Goal: Check status

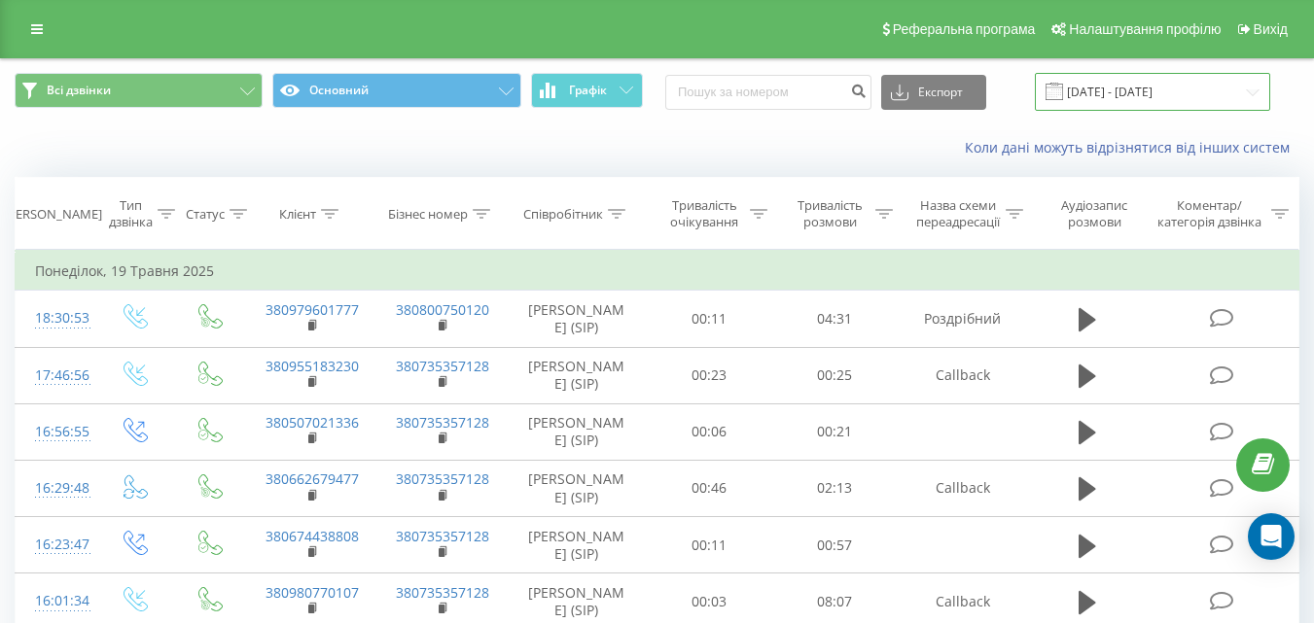
click at [1249, 89] on input "[DATE] - [DATE]" at bounding box center [1152, 92] width 235 height 38
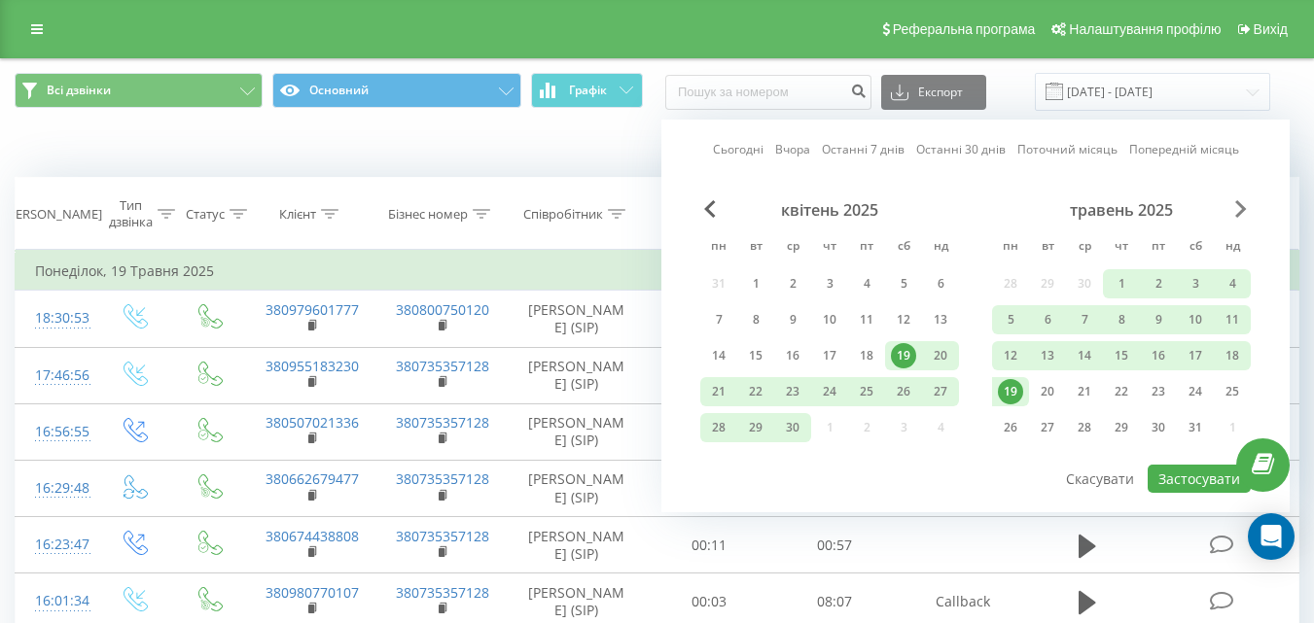
click at [1238, 203] on span "Next Month" at bounding box center [1241, 209] width 12 height 18
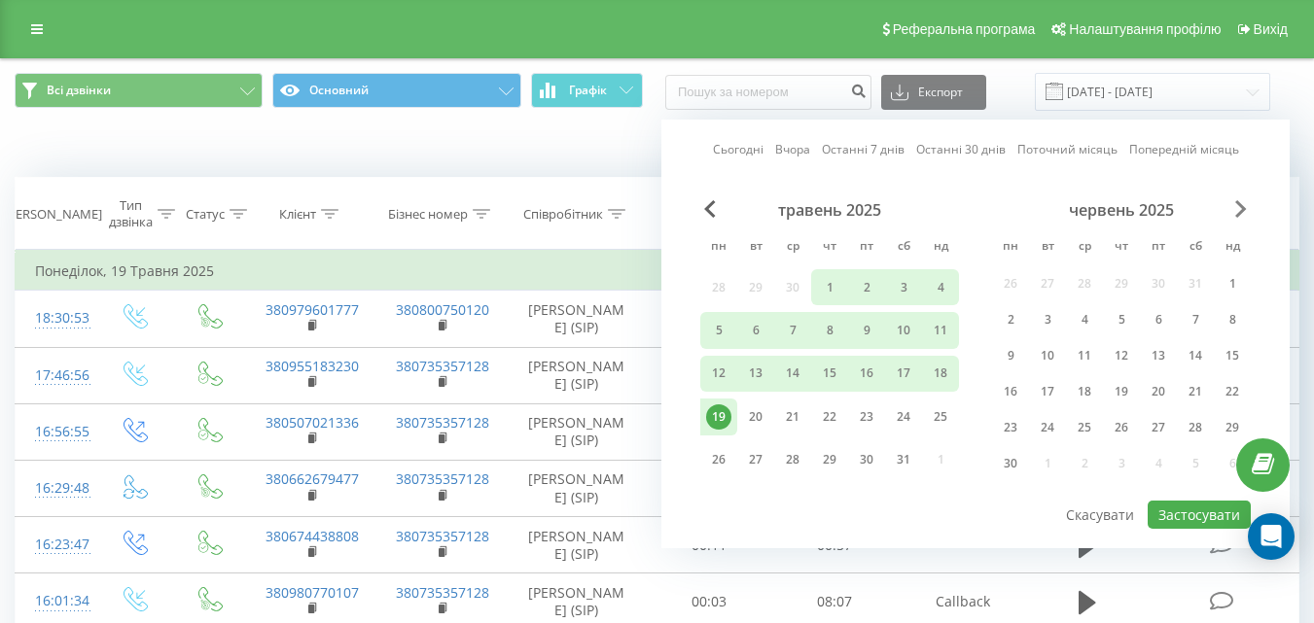
click at [1238, 203] on span "Next Month" at bounding box center [1241, 209] width 12 height 18
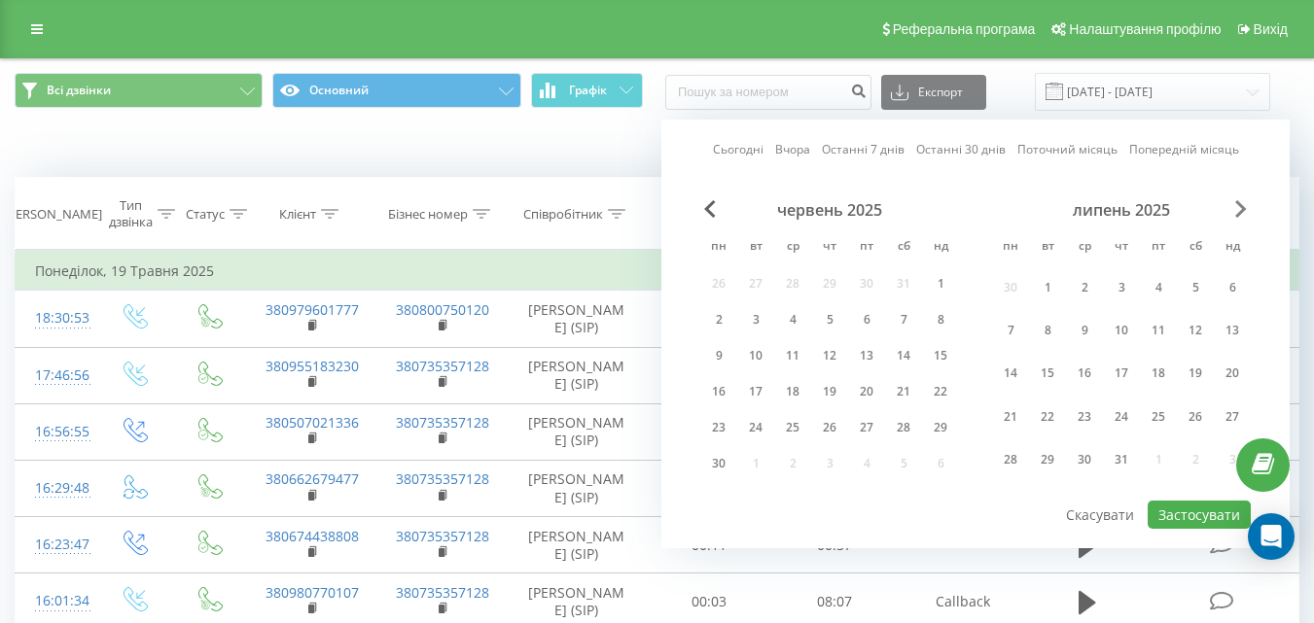
click at [1238, 203] on span "Next Month" at bounding box center [1241, 209] width 12 height 18
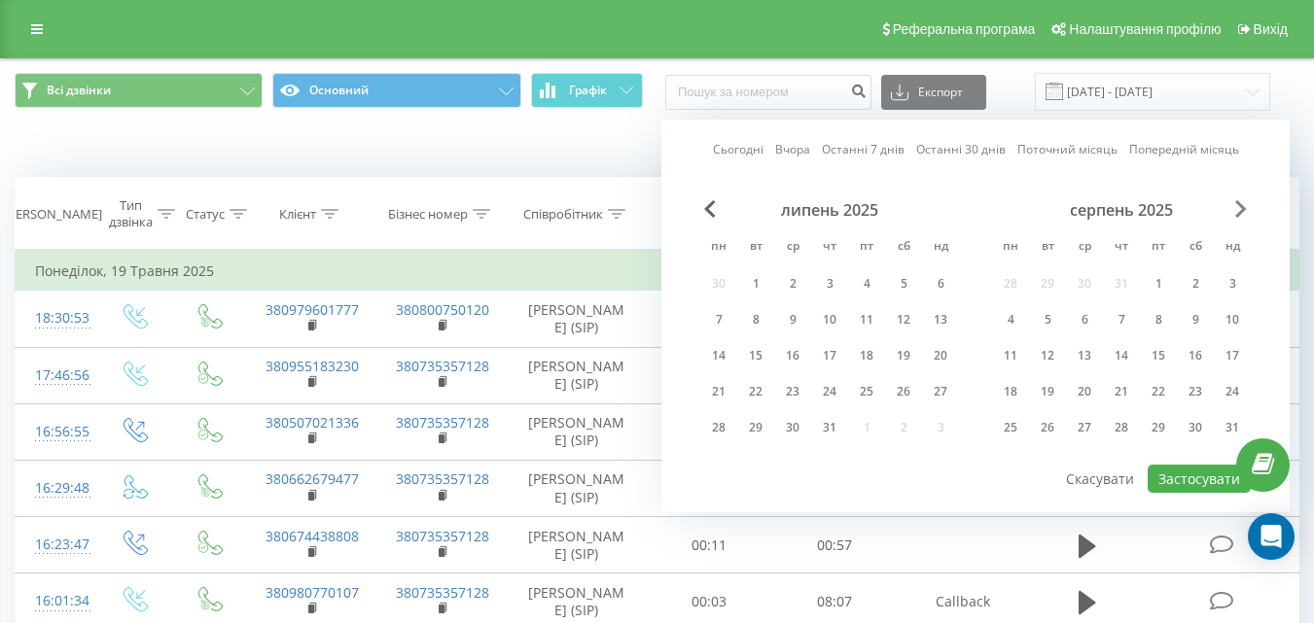
click at [1238, 203] on span "Next Month" at bounding box center [1241, 209] width 12 height 18
click at [1154, 358] on div "19" at bounding box center [1158, 355] width 25 height 25
click at [1172, 478] on button "Застосувати" at bounding box center [1199, 479] width 103 height 28
type input "[DATE] - [DATE]"
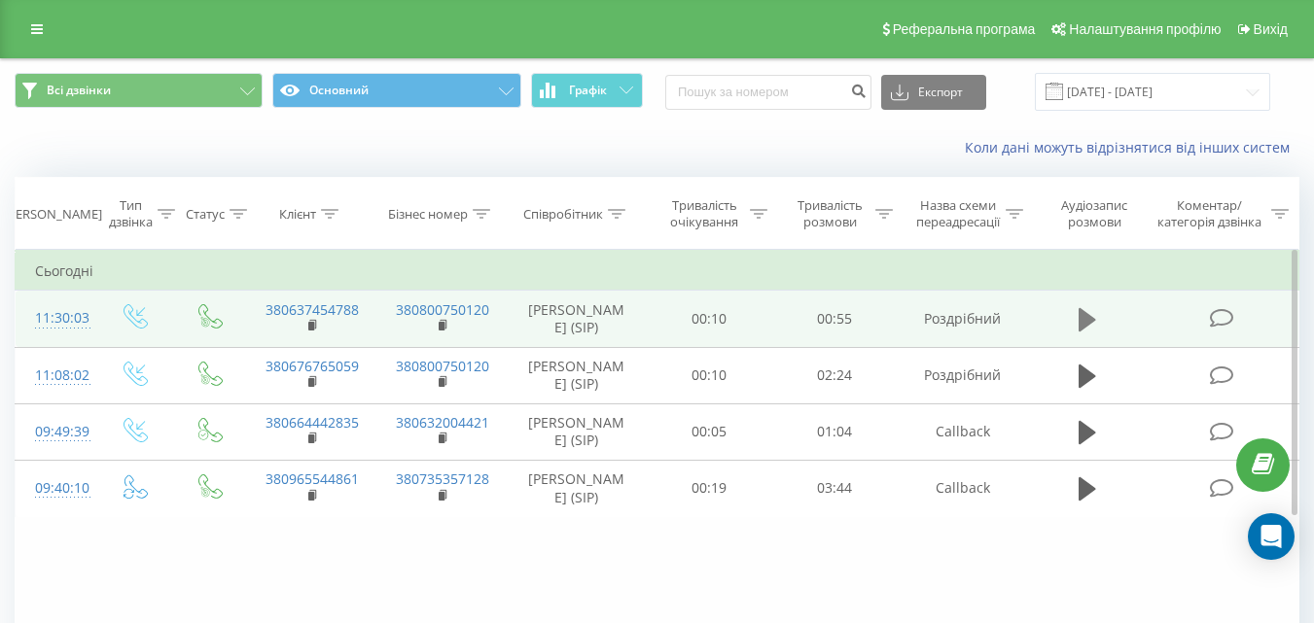
click at [1091, 319] on icon at bounding box center [1088, 319] width 18 height 23
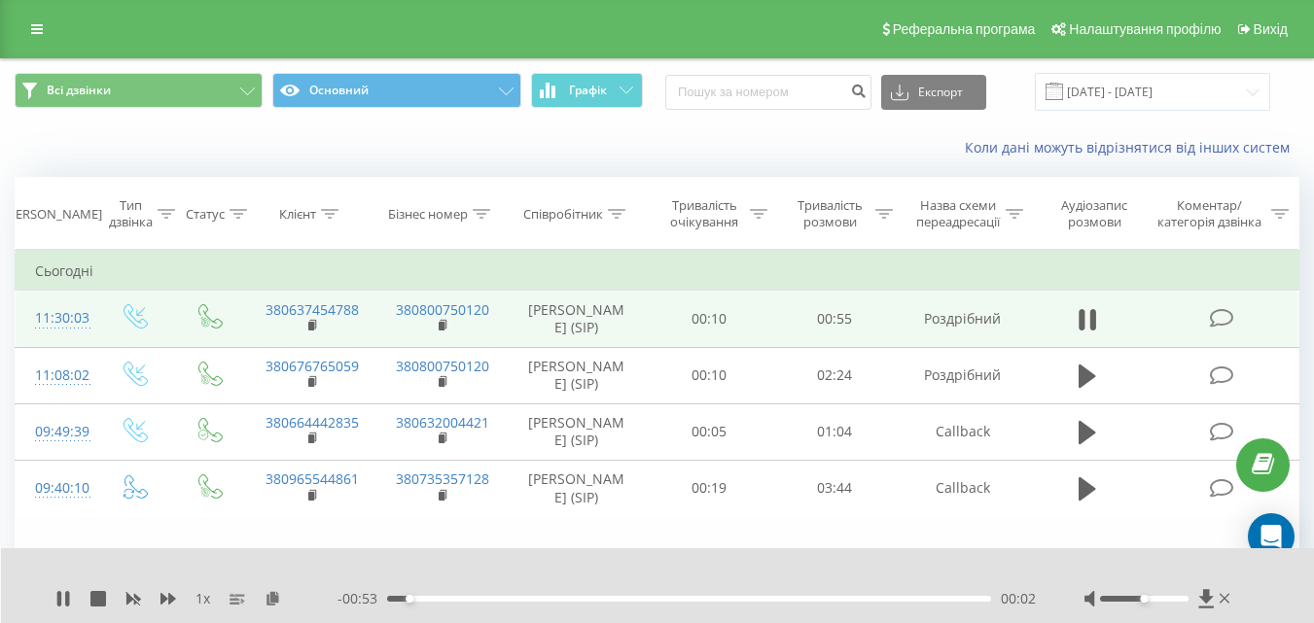
drag, startPoint x: 1149, startPoint y: 595, endPoint x: 1163, endPoint y: 602, distance: 16.1
click at [1163, 602] on div at bounding box center [1159, 598] width 150 height 19
click at [1163, 603] on div at bounding box center [1159, 598] width 150 height 19
click at [1163, 599] on div at bounding box center [1144, 599] width 88 height 6
click at [1175, 598] on div at bounding box center [1144, 599] width 88 height 6
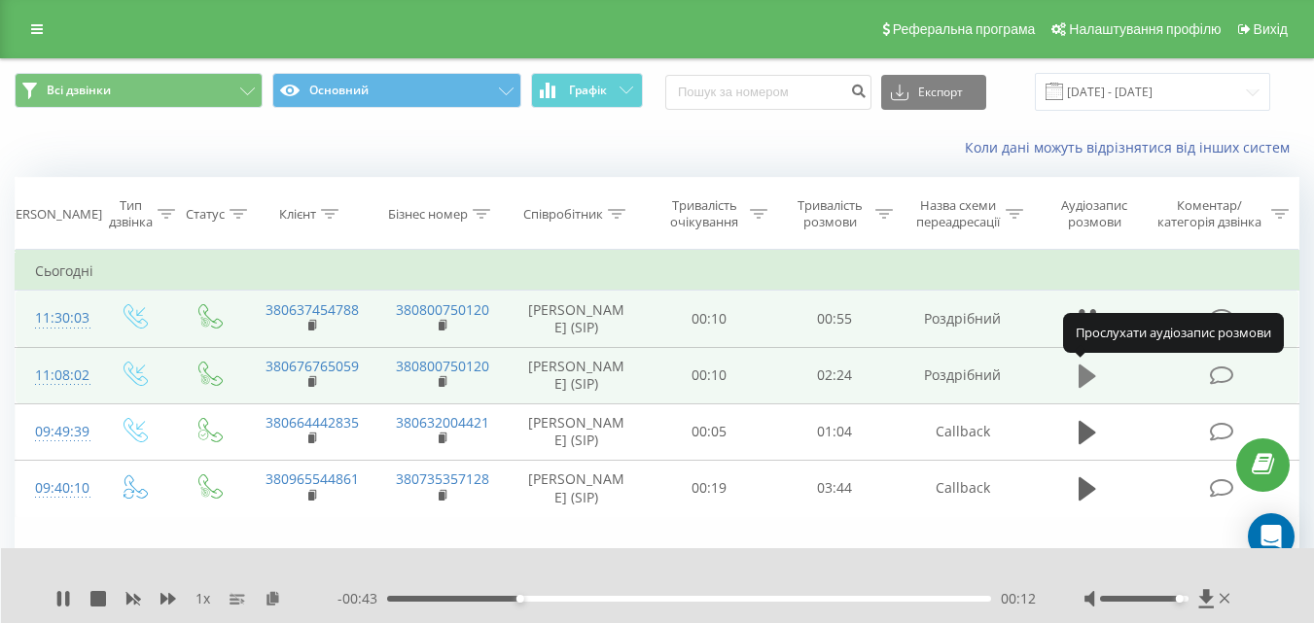
click at [1083, 372] on icon at bounding box center [1088, 376] width 18 height 23
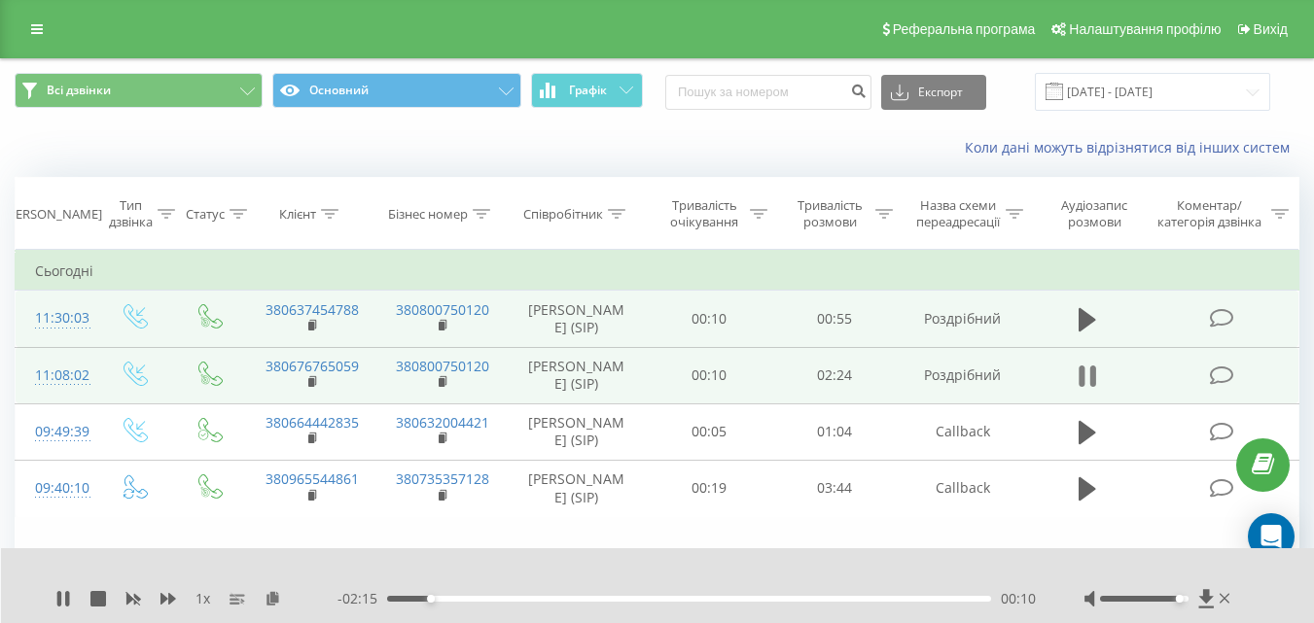
click at [1088, 378] on icon at bounding box center [1088, 376] width 18 height 27
click at [56, 602] on icon at bounding box center [63, 599] width 16 height 16
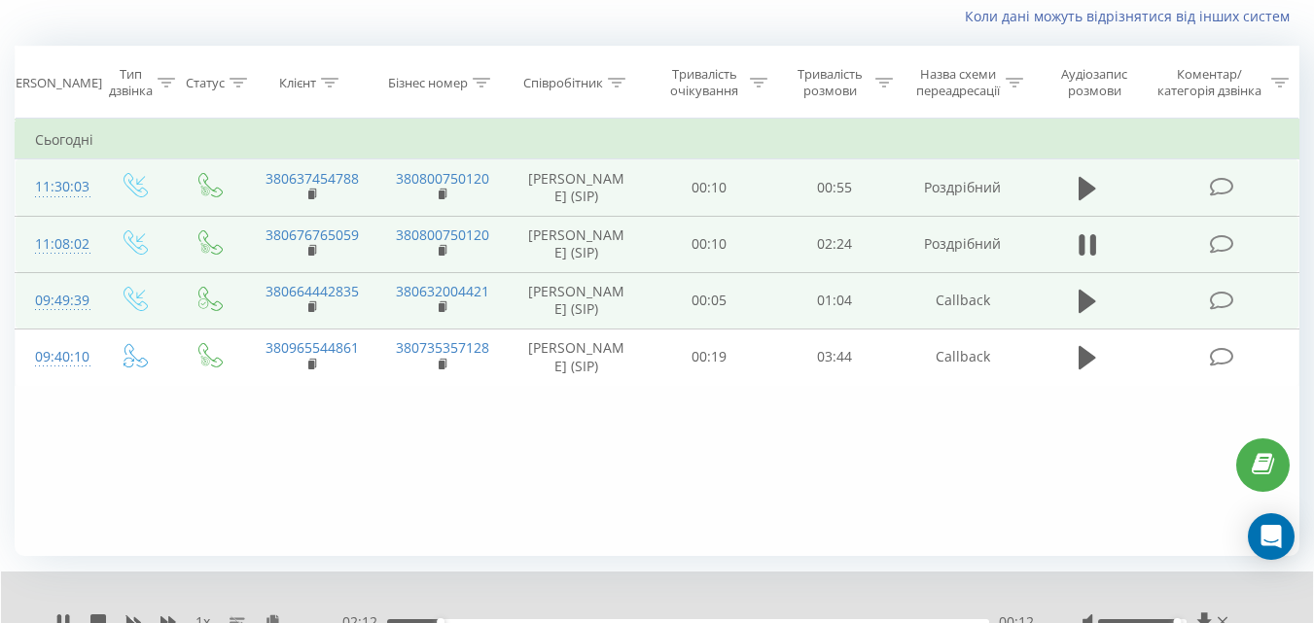
scroll to position [137, 0]
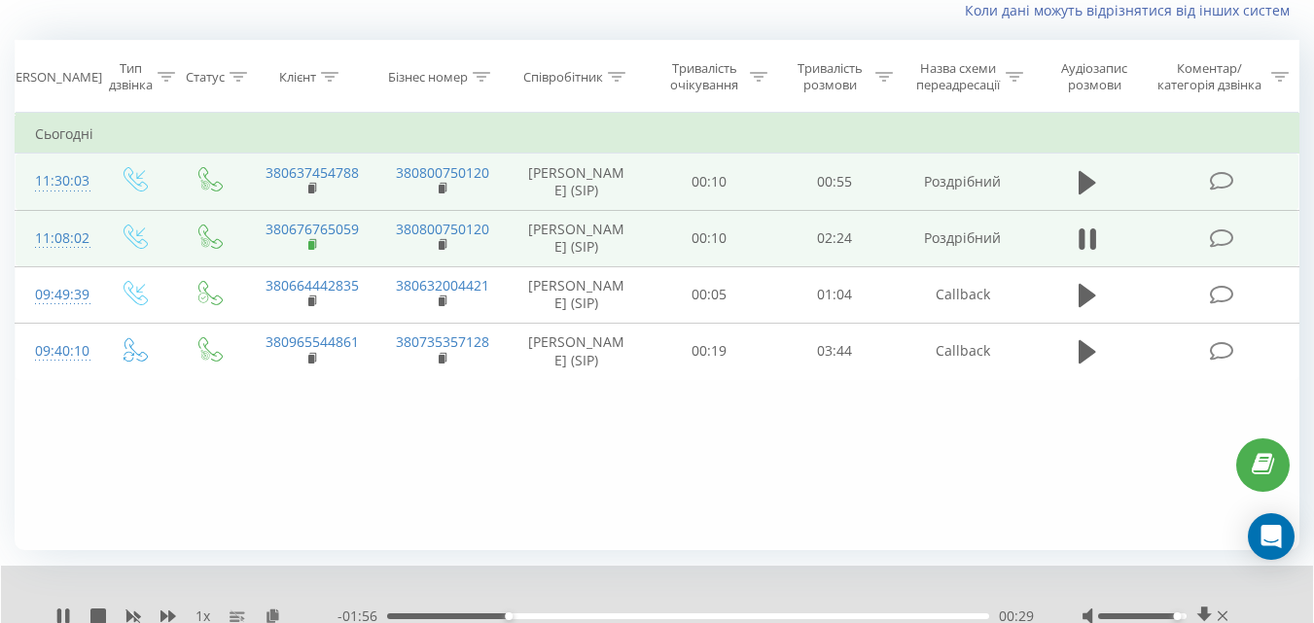
drag, startPoint x: 338, startPoint y: 231, endPoint x: 314, endPoint y: 245, distance: 27.9
click at [314, 245] on icon at bounding box center [313, 245] width 11 height 14
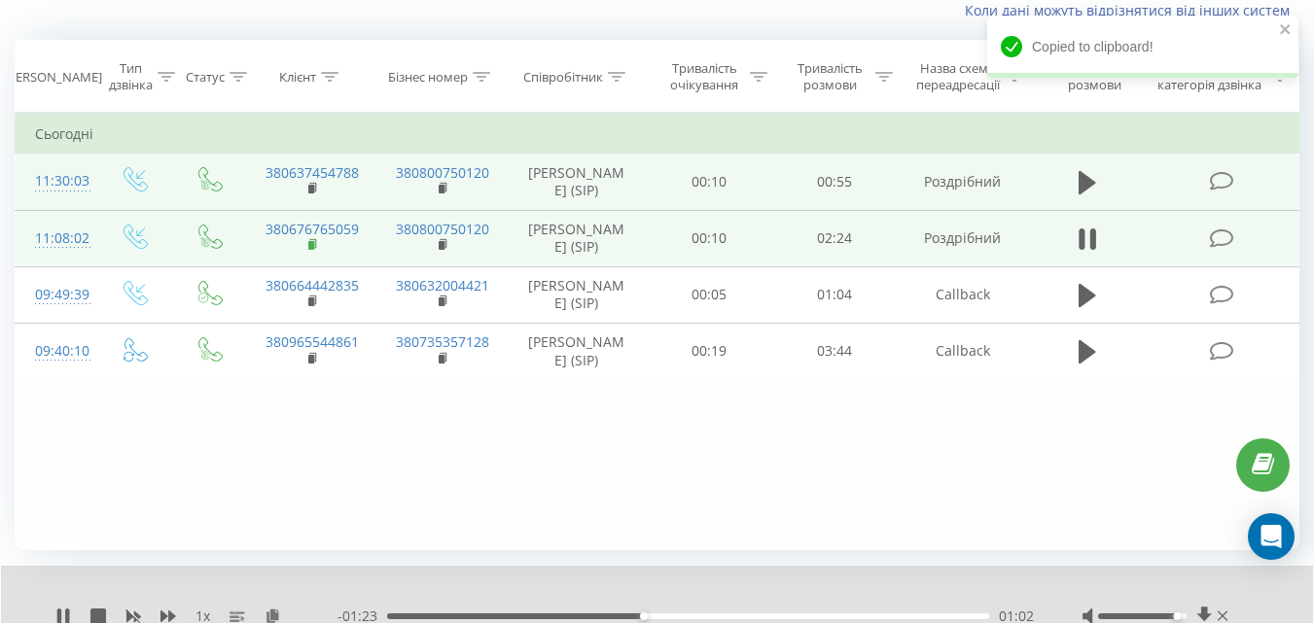
click at [313, 248] on rect at bounding box center [311, 245] width 6 height 9
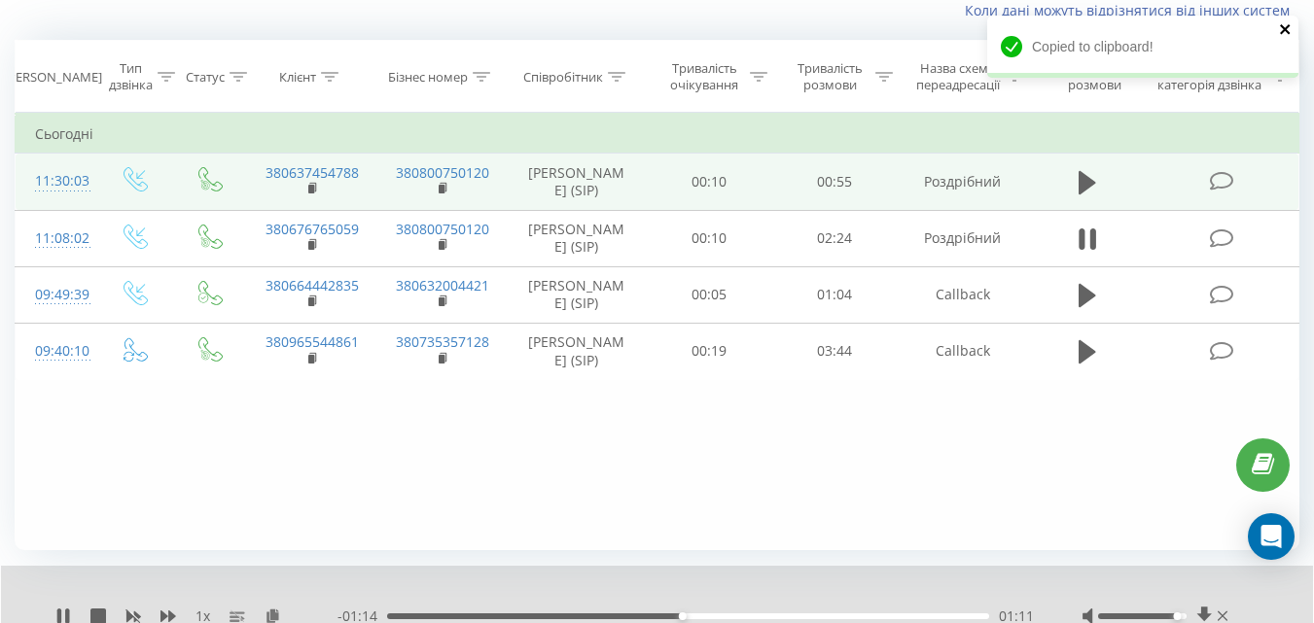
click at [1284, 36] on icon "close" at bounding box center [1286, 29] width 14 height 16
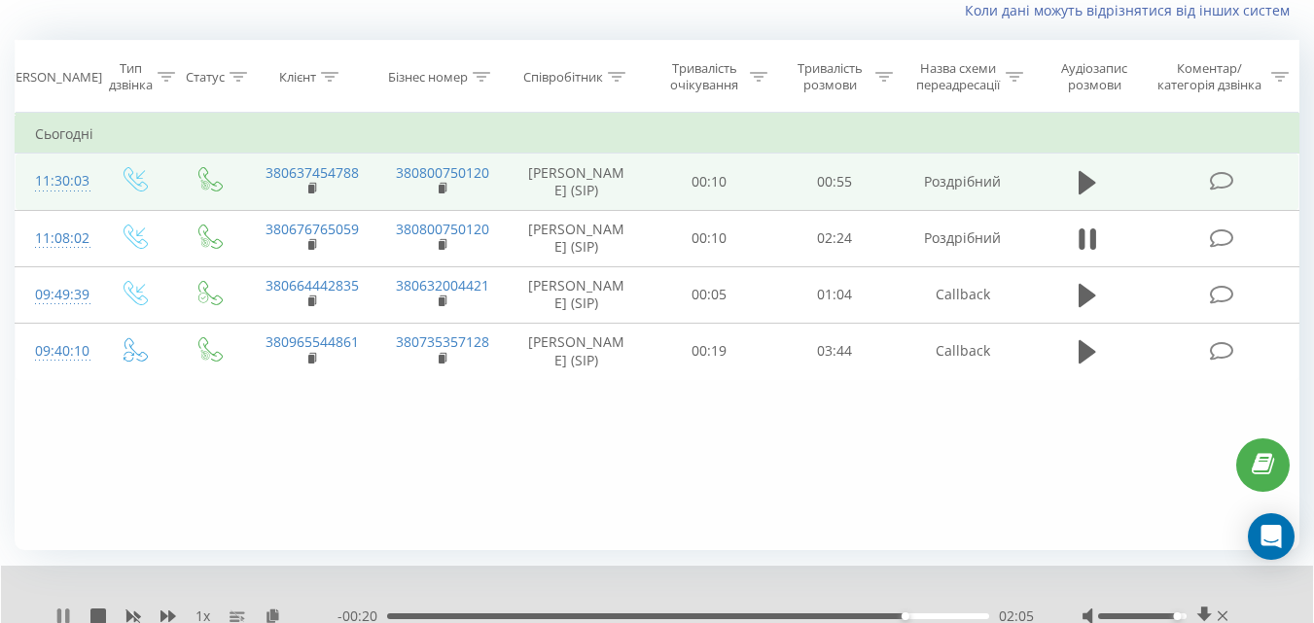
click at [57, 618] on icon at bounding box center [59, 617] width 4 height 16
